Goal: Information Seeking & Learning: Learn about a topic

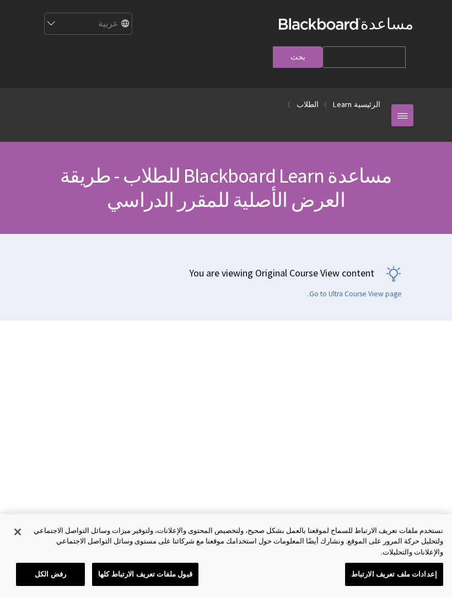
click at [385, 34] on link "مساعدة Blackboard" at bounding box center [346, 24] width 135 height 20
click at [408, 104] on link at bounding box center [403, 115] width 22 height 22
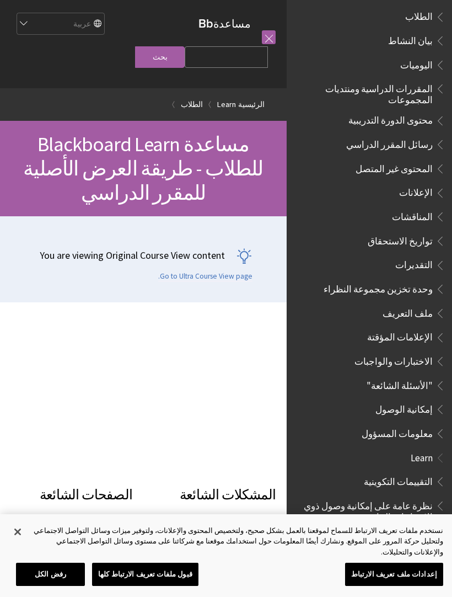
click at [236, 98] on link "Learn" at bounding box center [226, 105] width 19 height 14
click at [265, 98] on link "الرئيسية" at bounding box center [251, 105] width 26 height 14
click at [386, 73] on ul "البدء السريع المساعدة بخصوص تطبيق Blackboard Learn ملاحظات الإصدار تسجيل الدخول…" at bounding box center [369, 145] width 152 height 595
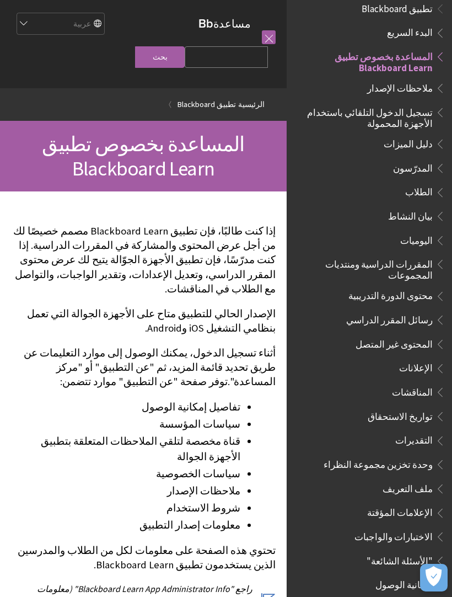
click at [401, 14] on span "تطبيق Blackboard" at bounding box center [369, 8] width 152 height 19
